Goal: Task Accomplishment & Management: Use online tool/utility

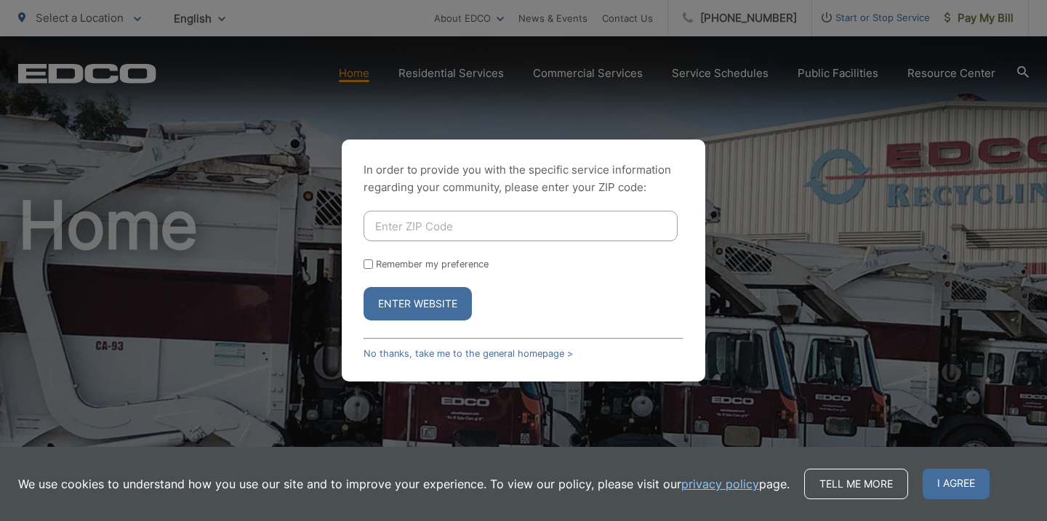
click at [399, 220] on input "Enter ZIP Code" at bounding box center [521, 226] width 314 height 31
type input "92081"
click at [399, 299] on button "Enter Website" at bounding box center [418, 303] width 108 height 33
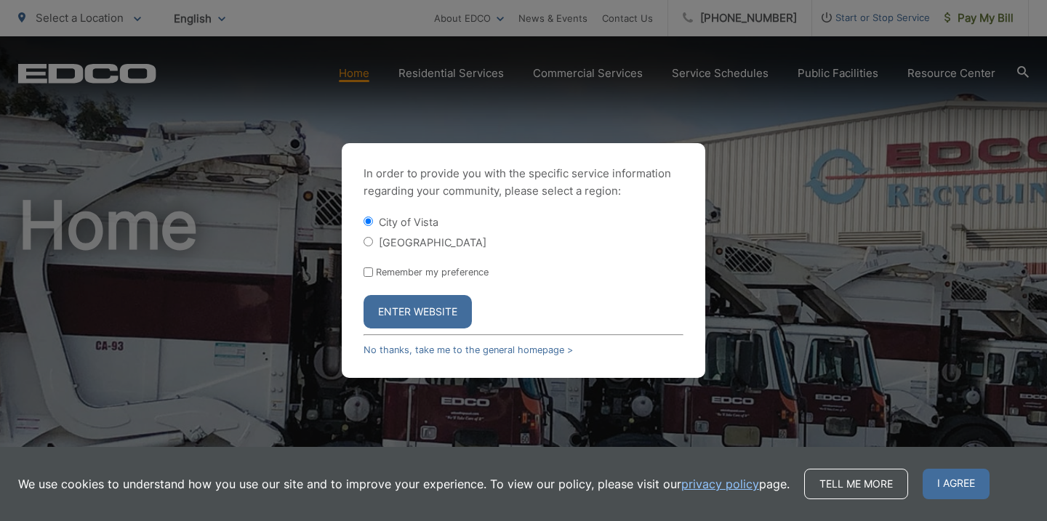
click at [396, 308] on button "Enter Website" at bounding box center [418, 311] width 108 height 33
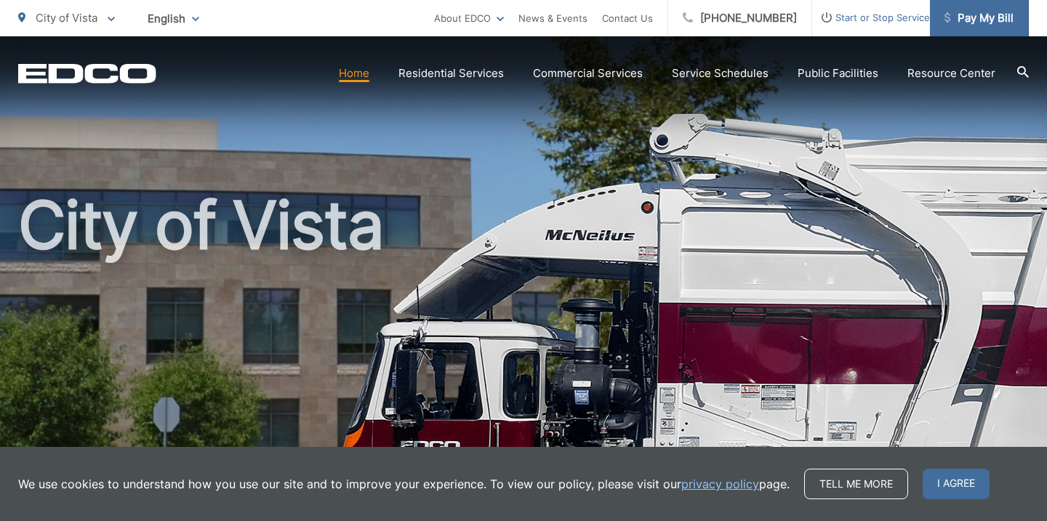
click at [976, 19] on span "Pay My Bill" at bounding box center [979, 17] width 69 height 17
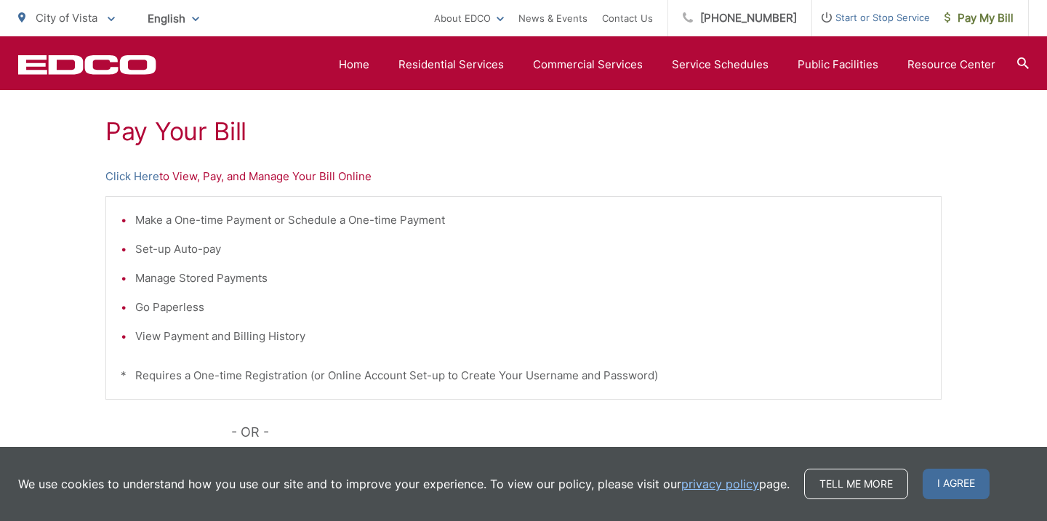
scroll to position [247, 0]
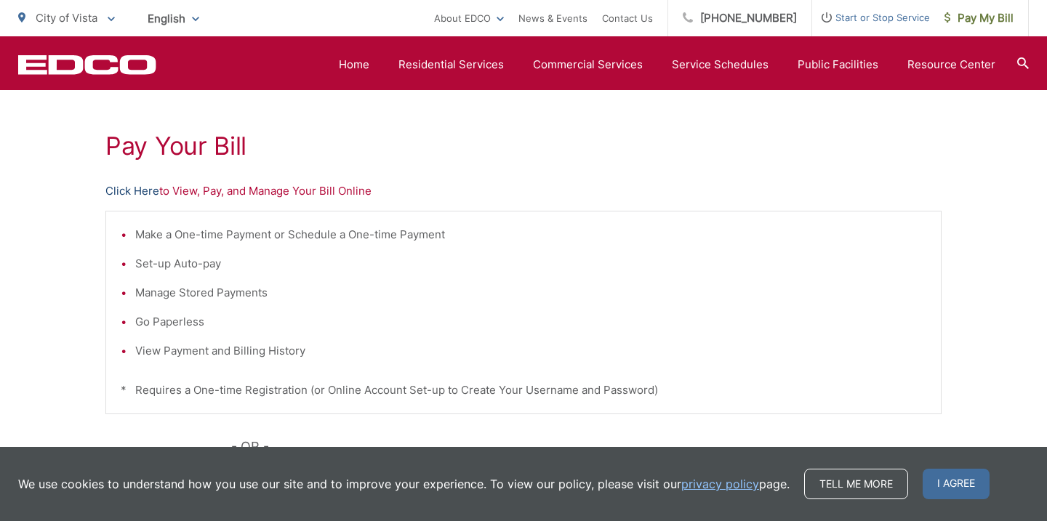
click at [140, 186] on link "Click Here" at bounding box center [132, 191] width 54 height 17
